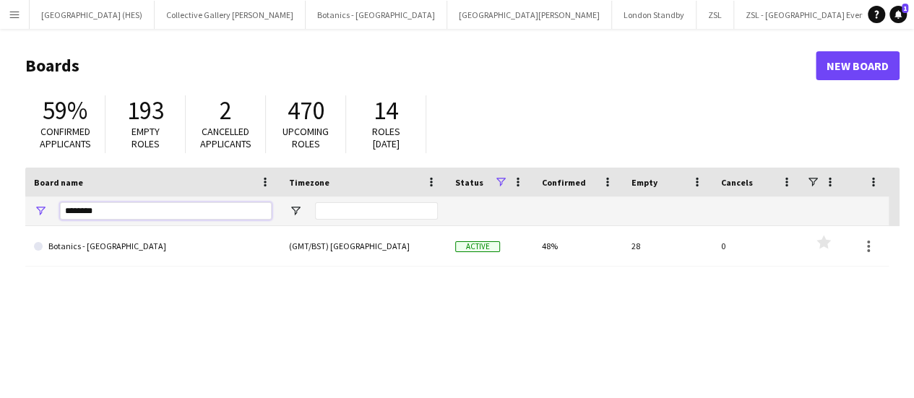
click at [136, 215] on input "********" at bounding box center [166, 210] width 212 height 17
type input "***"
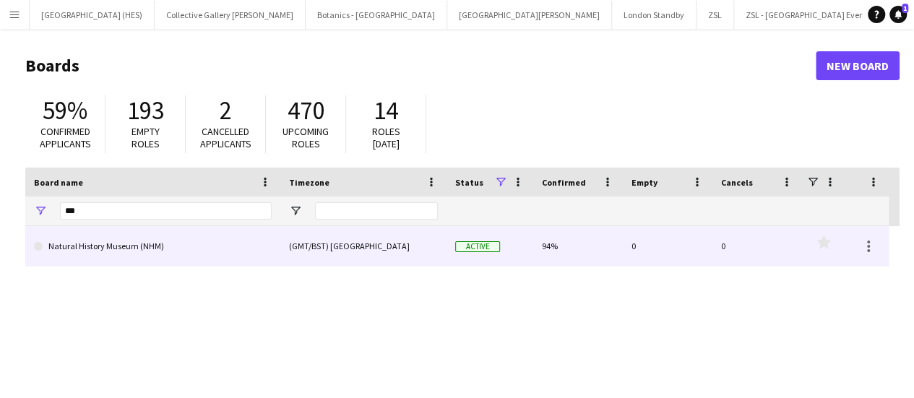
click at [116, 238] on link "Natural History Museum (NHM)" at bounding box center [153, 246] width 238 height 40
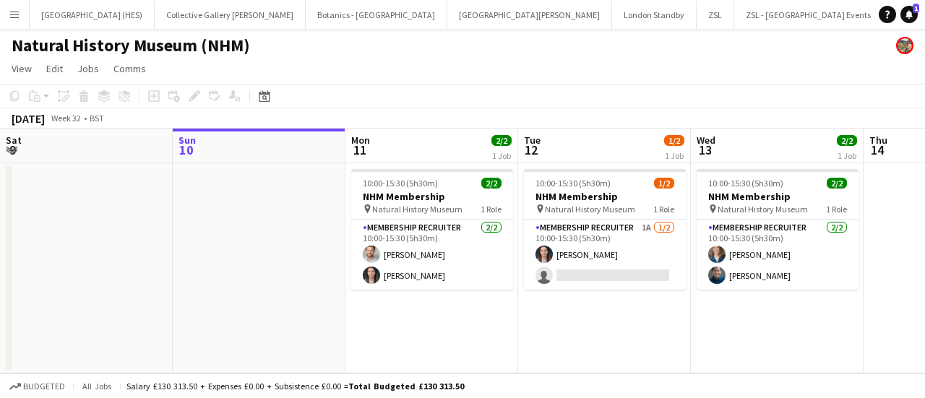
scroll to position [0, 373]
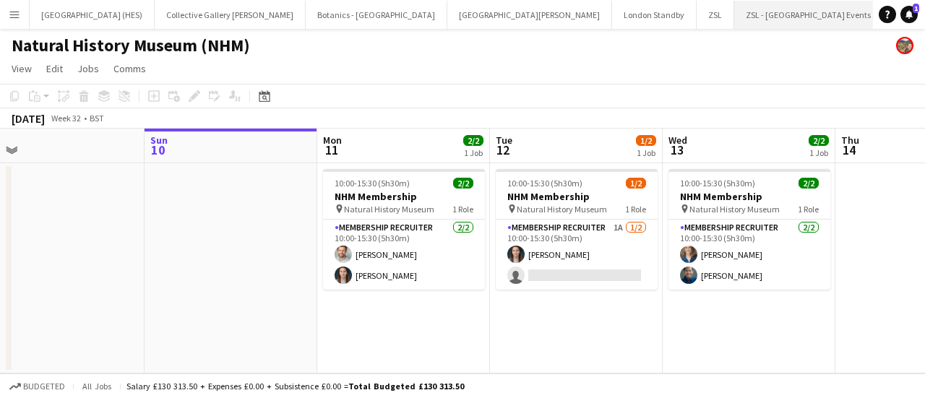
click at [873, 7] on app-icon "Close" at bounding box center [876, 7] width 6 height 6
click at [724, 8] on app-icon "Close" at bounding box center [727, 7] width 6 height 6
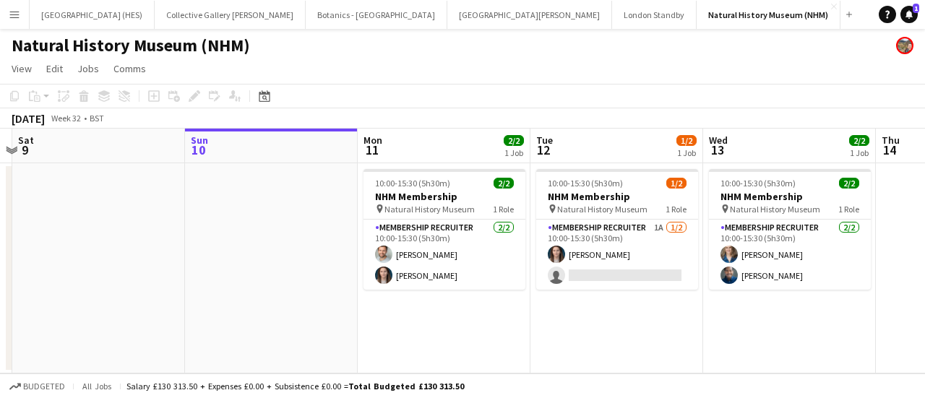
scroll to position [0, 432]
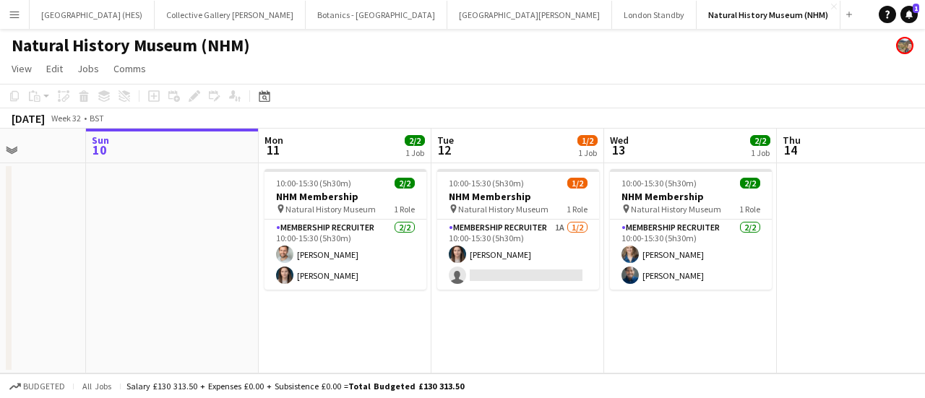
drag, startPoint x: 506, startPoint y: 233, endPoint x: 447, endPoint y: 264, distance: 65.9
click at [447, 264] on app-calendar-viewport "Thu 7 Fri 8 Sat 9 Sun 10 Mon 11 2/2 1 Job Tue 12 1/2 1 Job Wed 13 2/2 1 Job Thu…" at bounding box center [462, 251] width 925 height 245
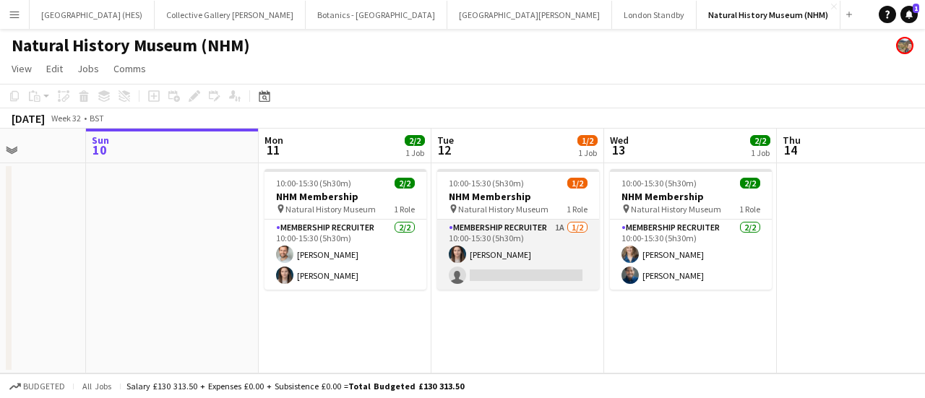
click at [501, 274] on app-card-role "Membership Recruiter 1A [DATE] 10:00-15:30 (5h30m) [PERSON_NAME] single-neutral…" at bounding box center [518, 255] width 162 height 70
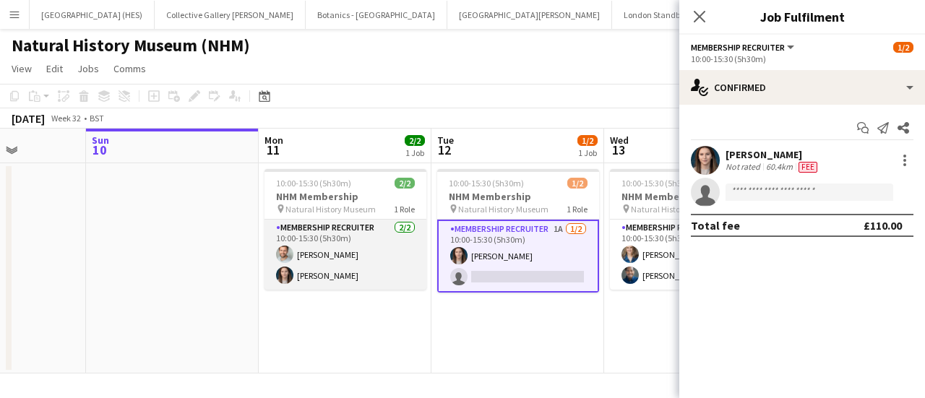
click at [415, 256] on app-card-role "Membership Recruiter [DATE] 10:00-15:30 (5h30m) [PERSON_NAME] [PERSON_NAME]" at bounding box center [345, 255] width 162 height 70
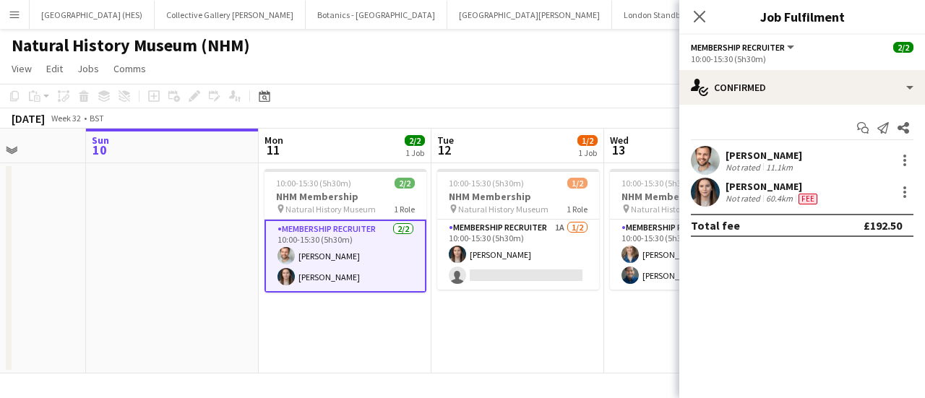
click at [540, 294] on app-date-cell "10:00-15:30 (5h30m) 1/2 NHM Membership pin Natural History Museum 1 Role Member…" at bounding box center [517, 268] width 173 height 210
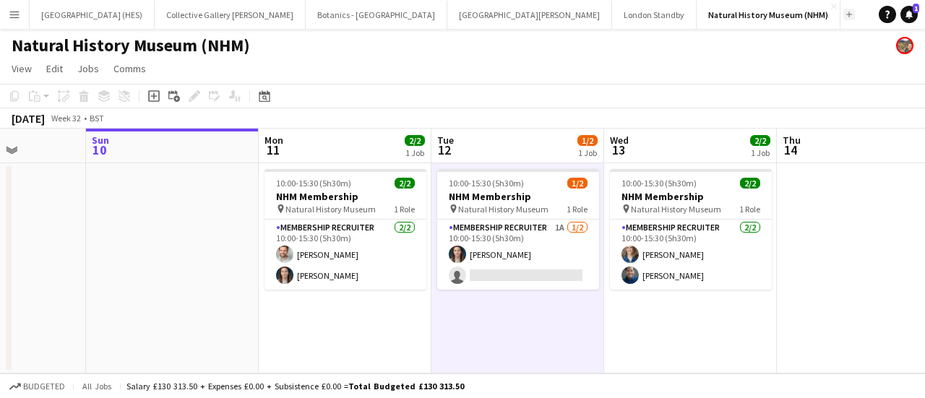
click at [846, 15] on app-icon "Add" at bounding box center [849, 15] width 6 height 6
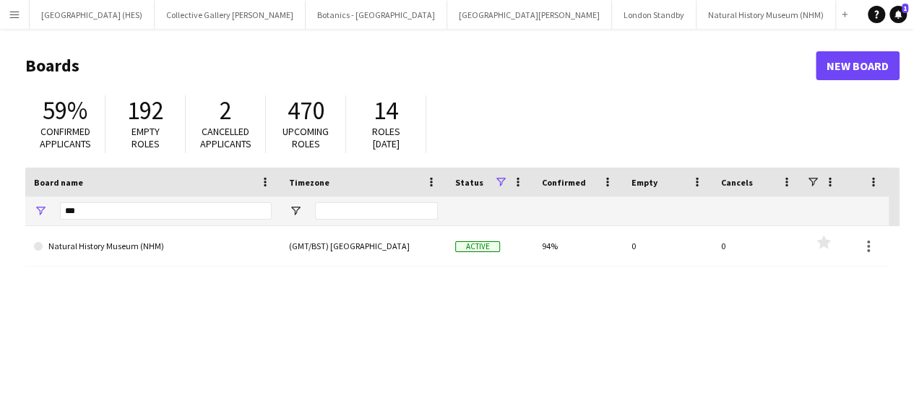
click at [180, 197] on div "***" at bounding box center [166, 210] width 212 height 29
click at [185, 204] on input "***" at bounding box center [166, 210] width 212 height 17
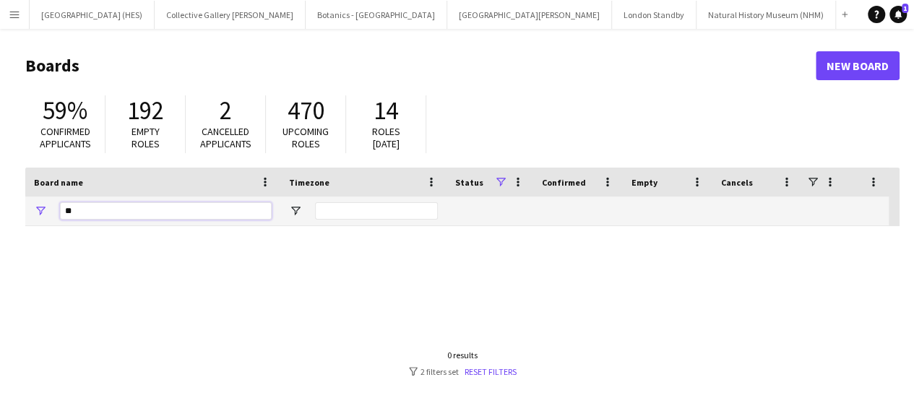
type input "*"
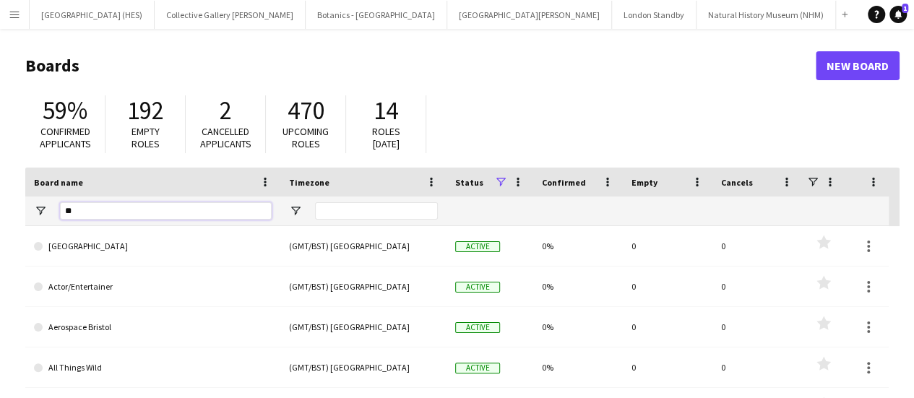
type input "***"
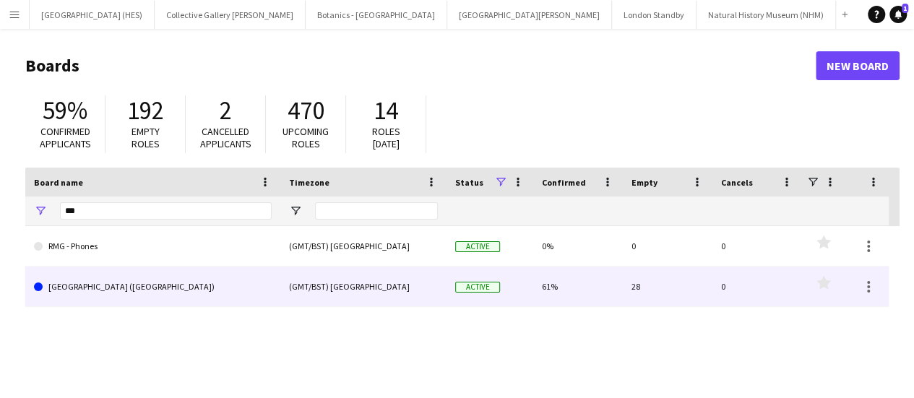
click at [183, 277] on link "[GEOGRAPHIC_DATA] ([GEOGRAPHIC_DATA])" at bounding box center [153, 287] width 238 height 40
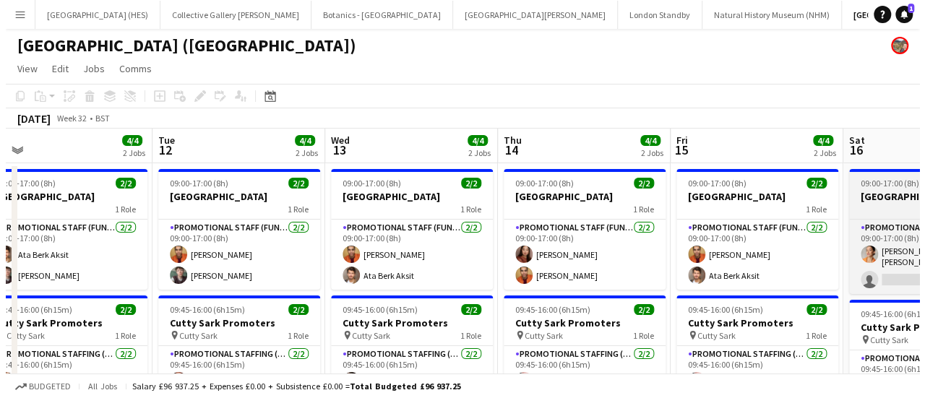
scroll to position [0, 434]
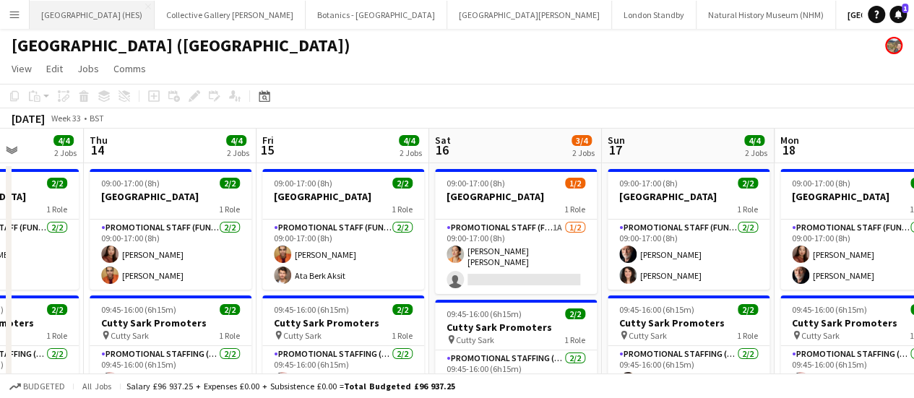
click at [51, 10] on button "[GEOGRAPHIC_DATA] (HES) Close" at bounding box center [92, 15] width 125 height 28
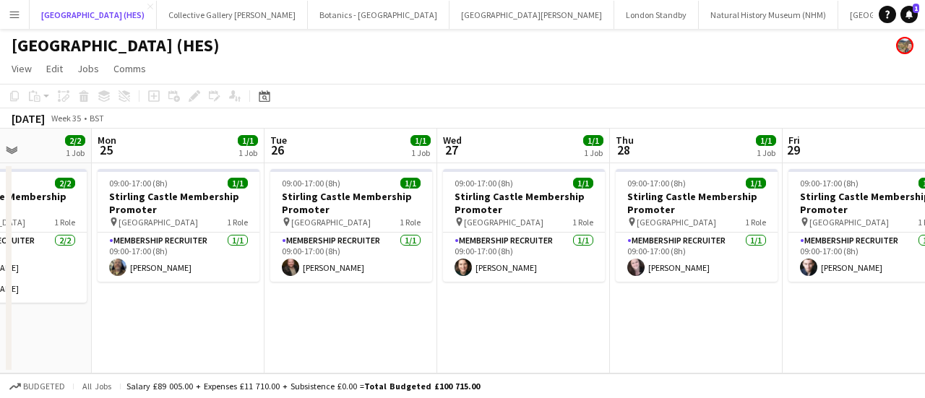
scroll to position [0, 428]
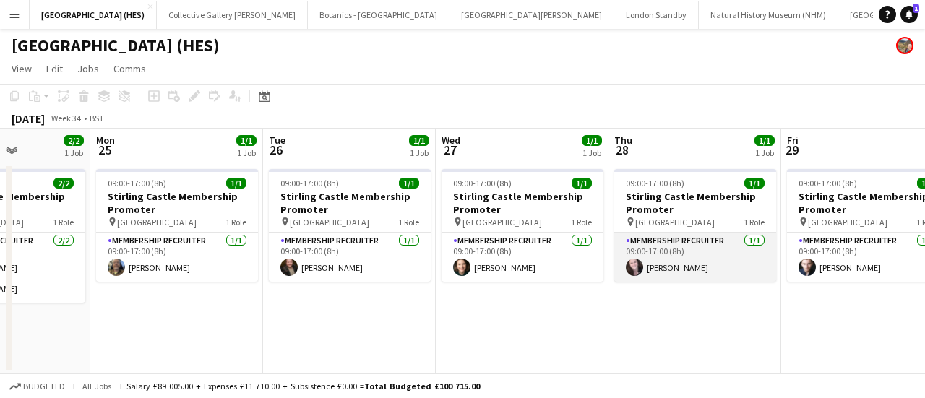
click at [667, 258] on app-card-role "Membership Recruiter [DATE] 09:00-17:00 (8h) [PERSON_NAME]" at bounding box center [695, 257] width 162 height 49
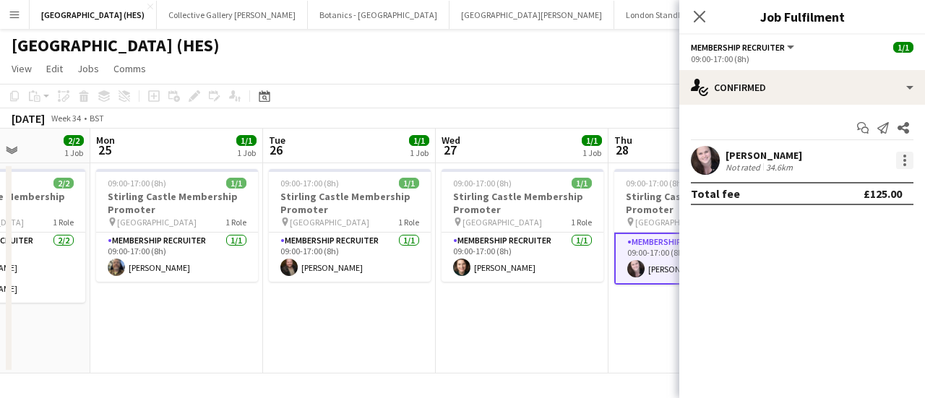
click at [904, 163] on div at bounding box center [904, 160] width 17 height 17
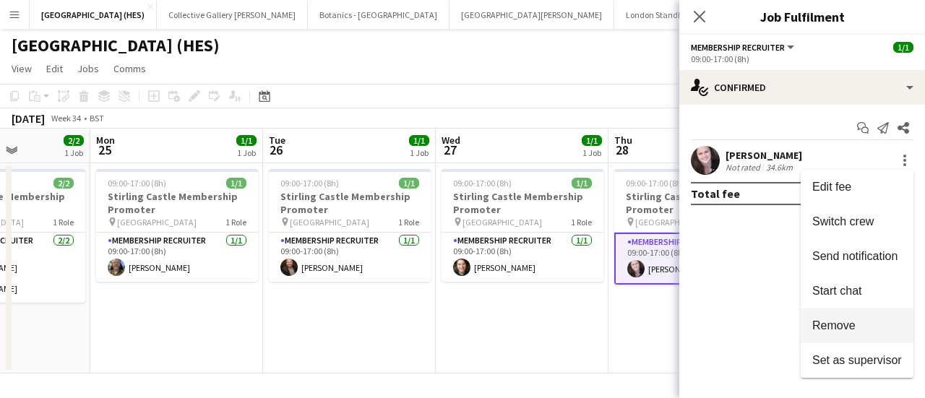
click at [836, 321] on span "Remove" at bounding box center [833, 325] width 43 height 12
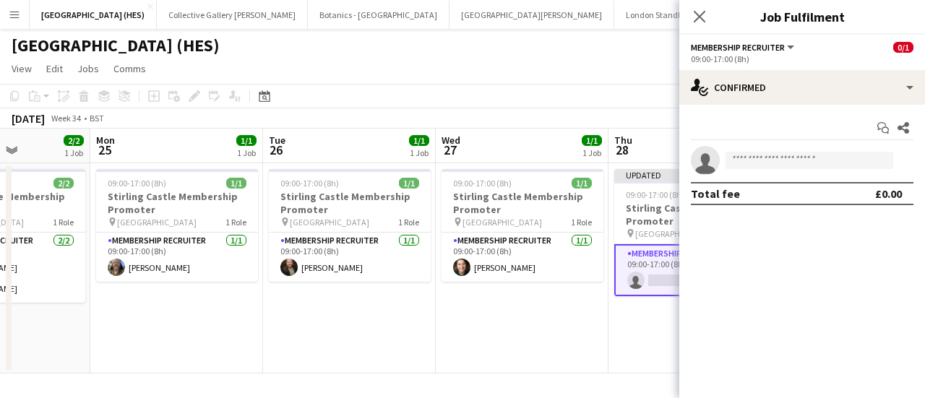
click at [537, 105] on app-toolbar "Copy Paste Paste Ctrl+V Paste with crew Ctrl+Shift+V Paste linked Job [GEOGRAPH…" at bounding box center [462, 96] width 925 height 25
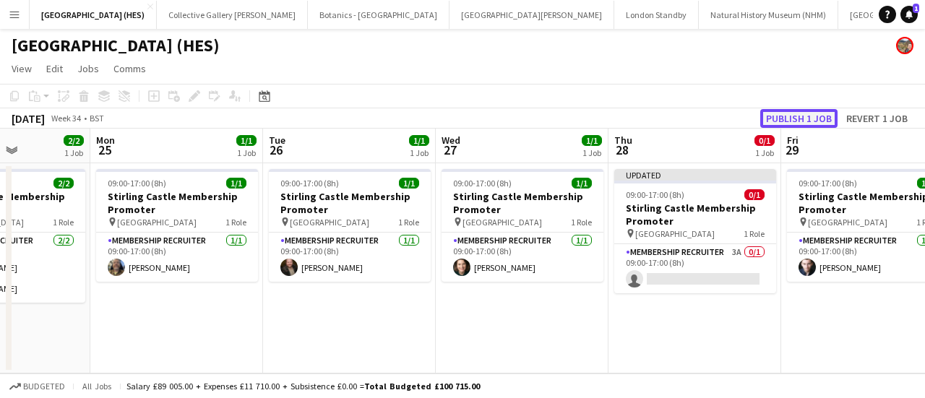
click at [793, 119] on button "Publish 1 job" at bounding box center [798, 118] width 77 height 19
